Goal: Find specific page/section: Find specific page/section

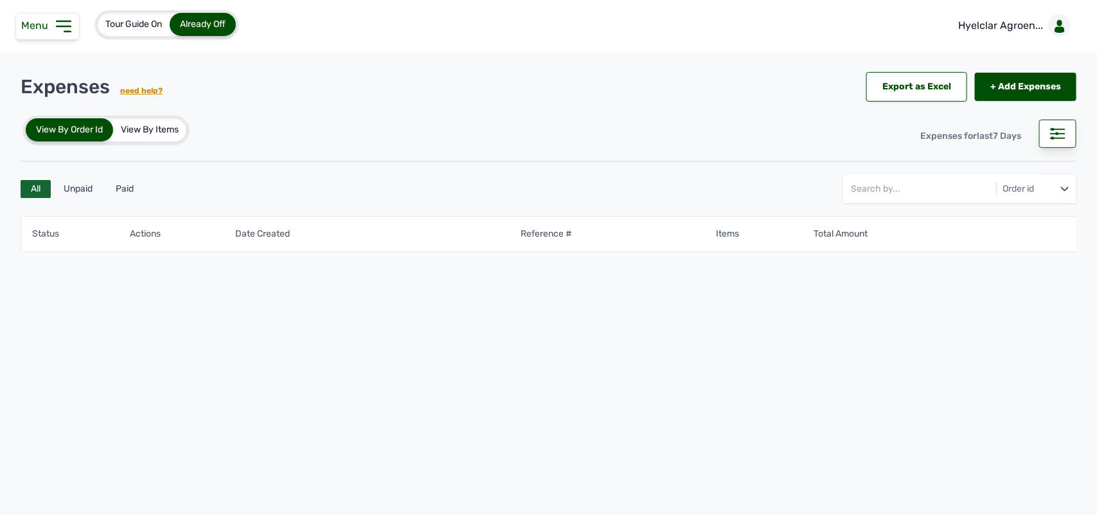
click at [47, 33] on div "Menu" at bounding box center [47, 26] width 64 height 27
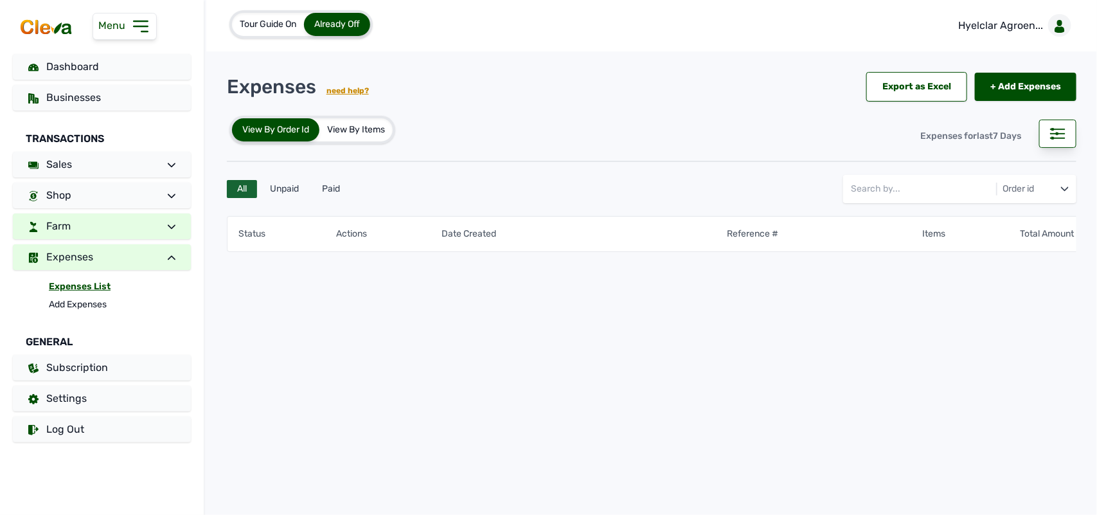
click at [95, 229] on link "Farm" at bounding box center [102, 226] width 178 height 26
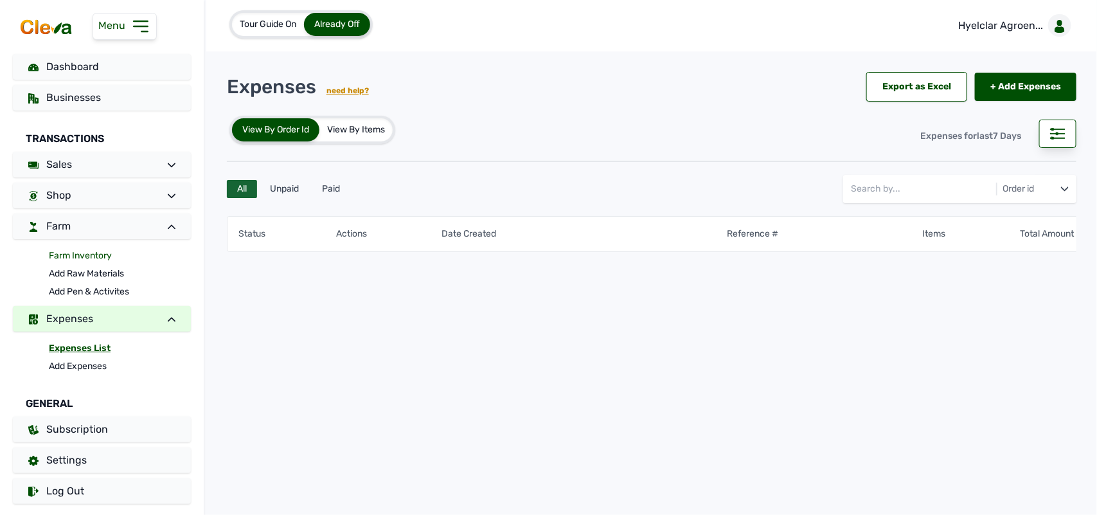
click at [88, 249] on link "Farm Inventory" at bounding box center [120, 256] width 142 height 18
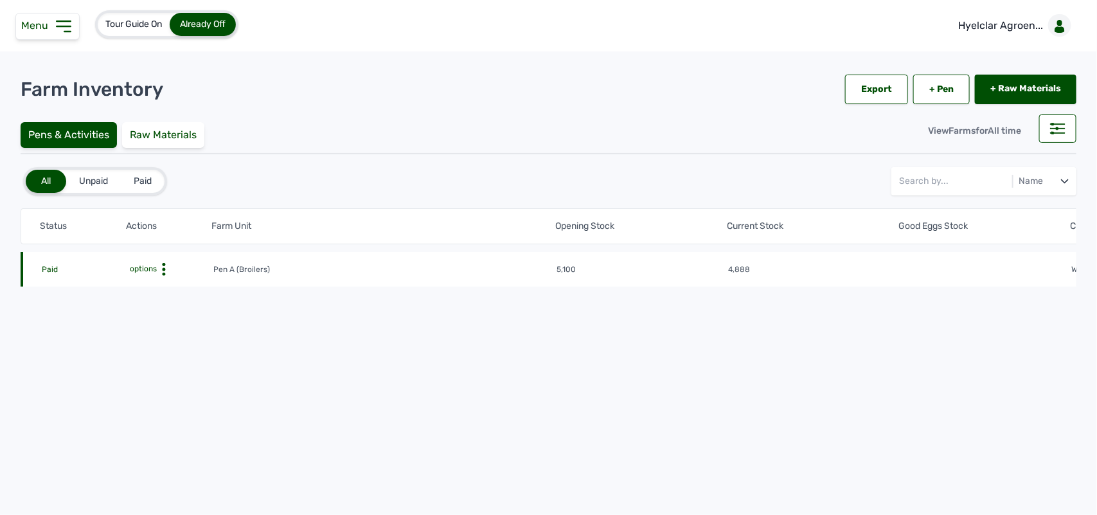
click at [165, 274] on icon at bounding box center [163, 269] width 13 height 13
click at [170, 284] on div "Farm Activities" at bounding box center [165, 288] width 91 height 15
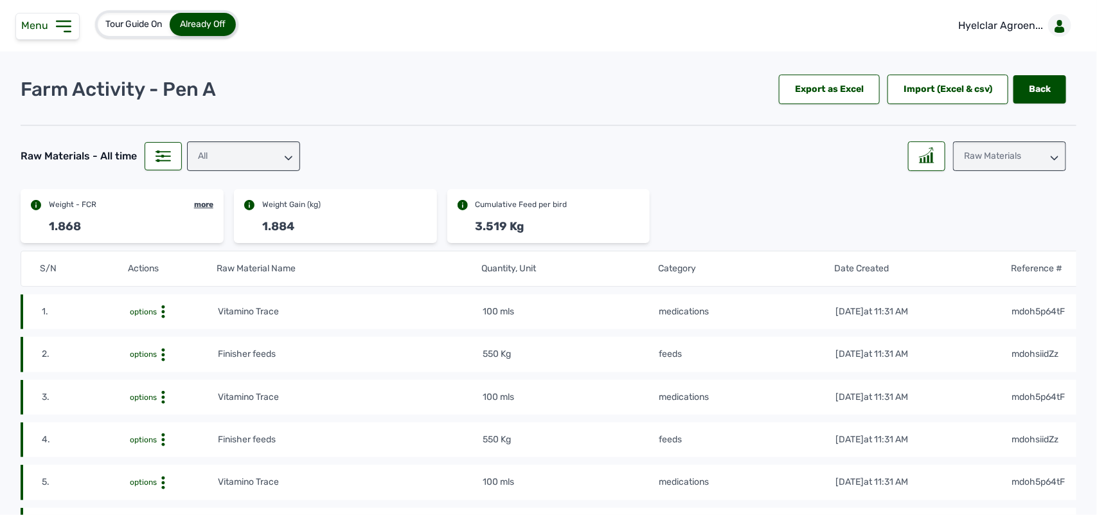
click at [972, 150] on div "Raw Materials" at bounding box center [1009, 156] width 113 height 30
click at [972, 225] on div "Losses" at bounding box center [1009, 236] width 113 height 23
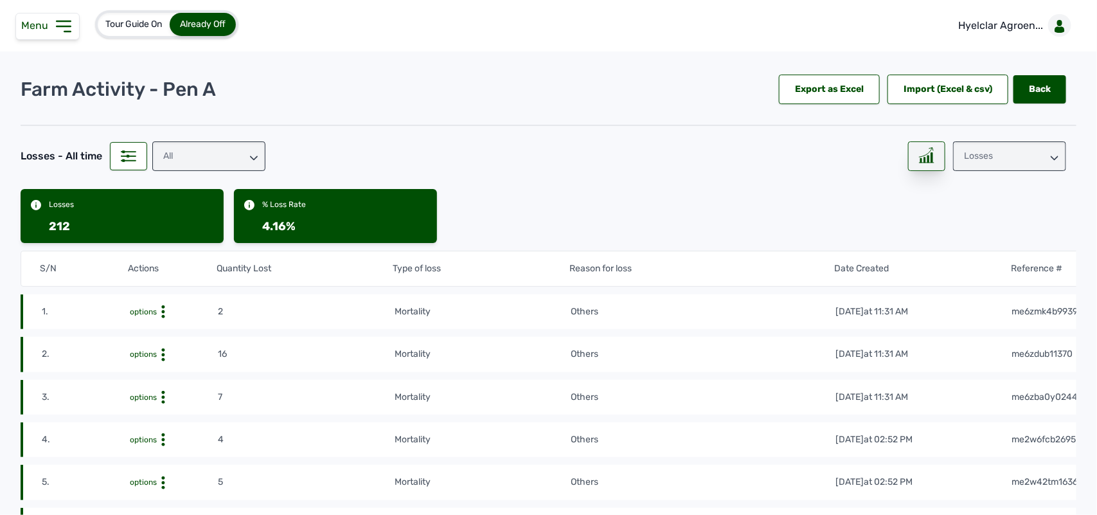
click at [921, 152] on icon at bounding box center [926, 155] width 15 height 16
